Goal: Task Accomplishment & Management: Manage account settings

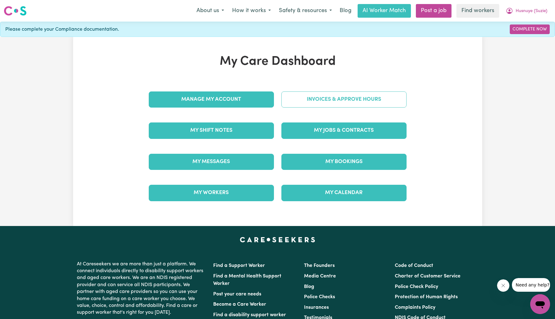
click at [296, 100] on link "Invoices & Approve Hours" at bounding box center [344, 99] width 125 height 16
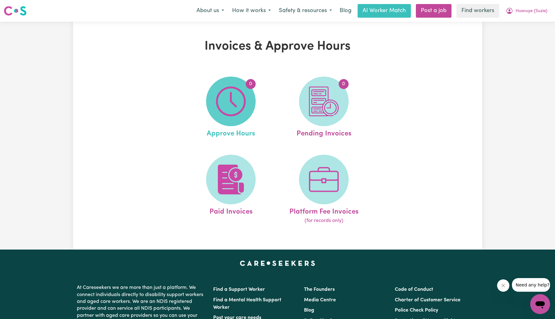
drag, startPoint x: 296, startPoint y: 100, endPoint x: 222, endPoint y: 108, distance: 74.5
click at [222, 108] on img at bounding box center [231, 102] width 30 height 30
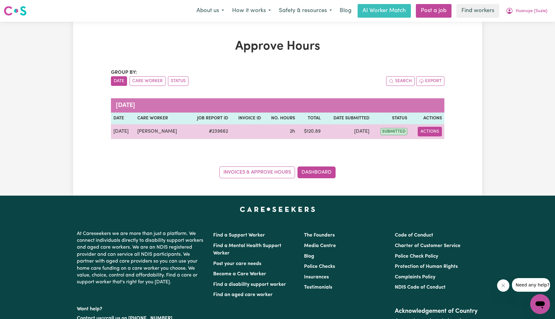
click at [429, 134] on button "Actions" at bounding box center [430, 132] width 24 height 10
click at [435, 146] on link "View Job Report" at bounding box center [444, 146] width 53 height 12
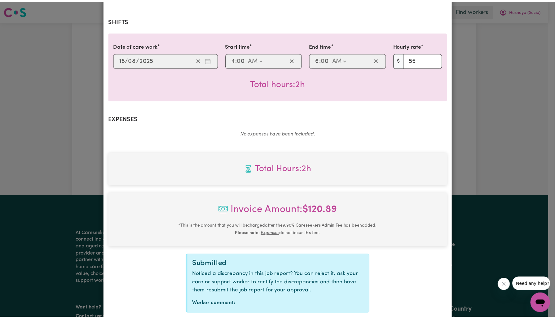
scroll to position [167, 0]
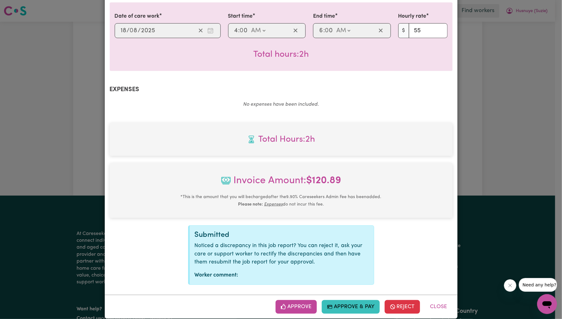
drag, startPoint x: 287, startPoint y: 297, endPoint x: 295, endPoint y: 291, distance: 10.7
click at [287, 300] on button "Approve" at bounding box center [297, 307] width 42 height 14
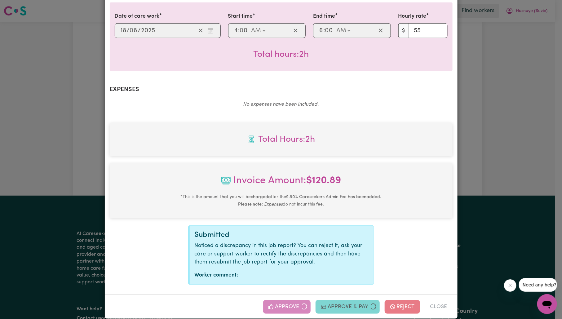
click at [478, 87] on div "Job Report # 239662 - [PERSON_NAME] Summary Job report # 239662 Client name: Hu…" at bounding box center [281, 159] width 562 height 319
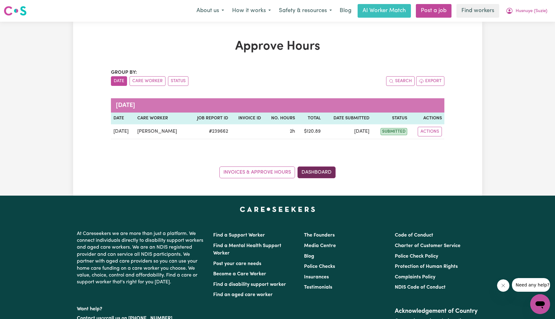
click at [318, 170] on link "Dashboard" at bounding box center [317, 173] width 38 height 12
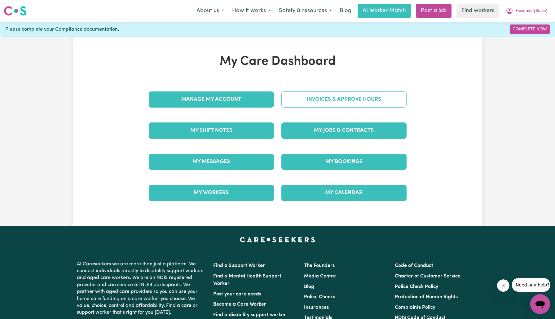
click at [329, 95] on link "Invoices & Approve Hours" at bounding box center [344, 99] width 125 height 16
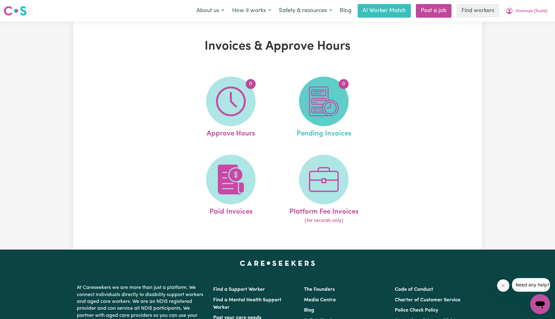
click at [332, 108] on img at bounding box center [324, 102] width 30 height 30
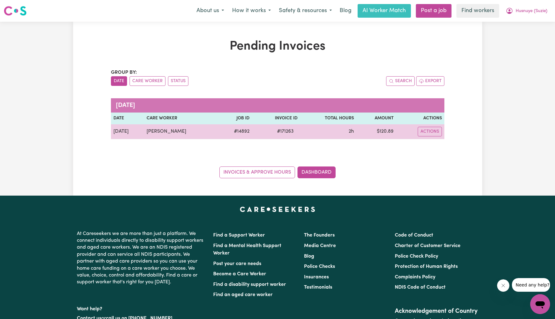
click at [284, 130] on span "# 171263" at bounding box center [285, 131] width 24 height 7
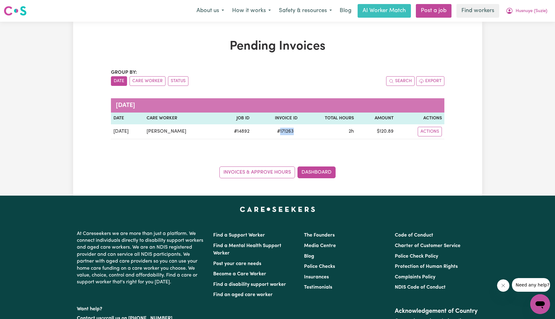
copy span "171263"
click at [518, 11] on span "Husnuye (Suzie)" at bounding box center [532, 11] width 32 height 7
click at [524, 36] on link "Logout" at bounding box center [526, 36] width 49 height 12
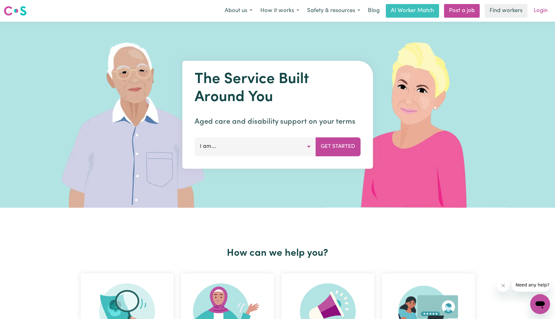
click at [540, 9] on link "Login" at bounding box center [540, 11] width 21 height 14
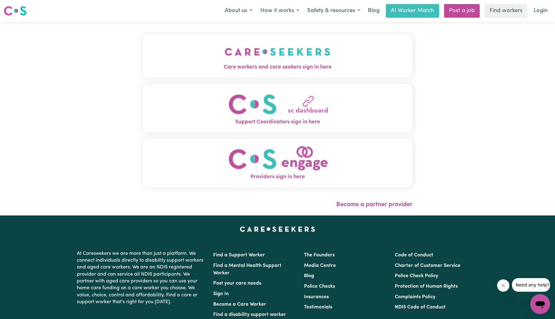
click at [261, 62] on img "Care workers and care seekers sign in here" at bounding box center [278, 51] width 106 height 23
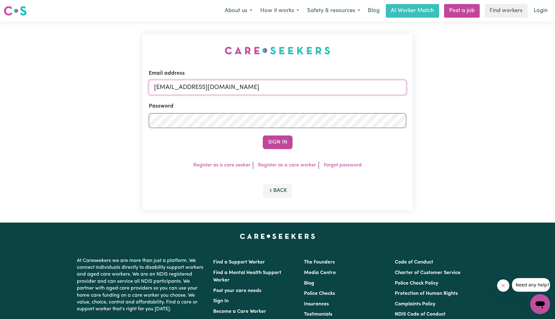
drag, startPoint x: 185, startPoint y: 87, endPoint x: 550, endPoint y: 117, distance: 366.2
click at [550, 117] on div "Email address [EMAIL_ADDRESS][DOMAIN_NAME] Password Sign In Register as a care …" at bounding box center [277, 122] width 555 height 201
type input "[EMAIL_ADDRESS][DOMAIN_NAME]"
click at [263, 135] on button "Sign In" at bounding box center [278, 142] width 30 height 14
